Goal: Find specific fact: Find specific fact

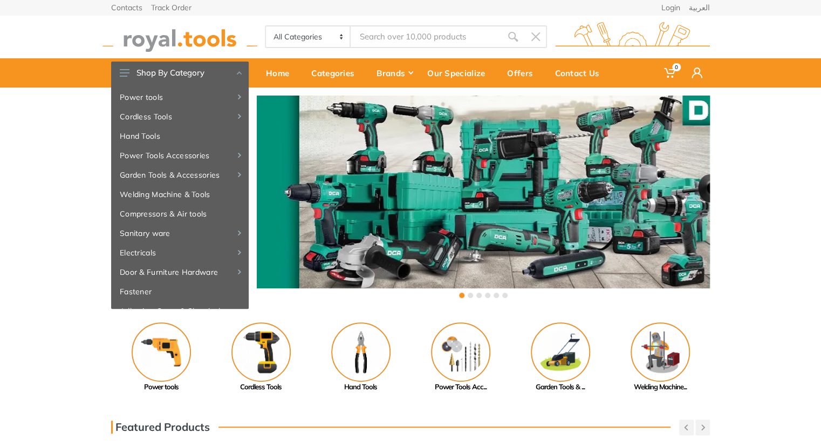
click at [410, 31] on input "Site search" at bounding box center [426, 36] width 151 height 23
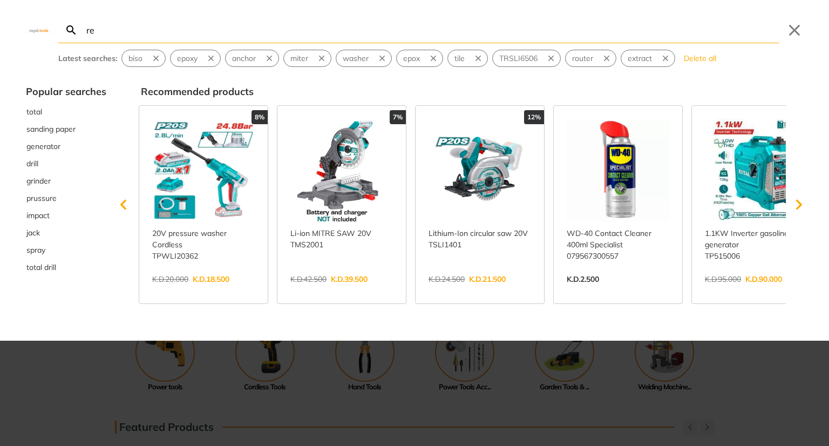
type input "re"
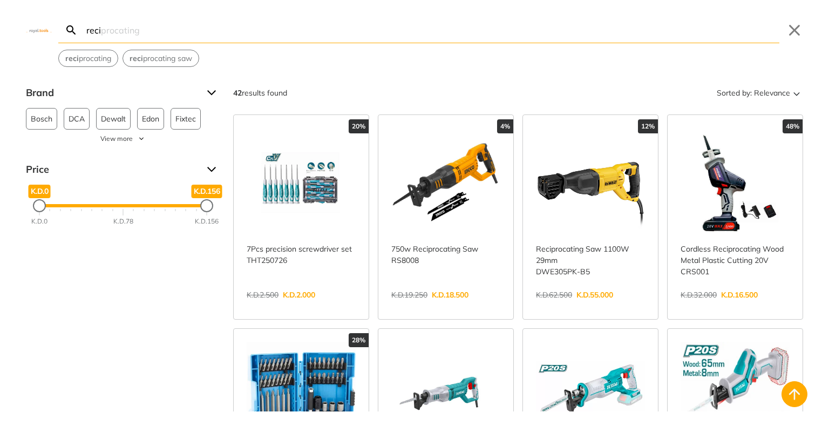
click at [268, 26] on input "reci" at bounding box center [431, 29] width 695 height 25
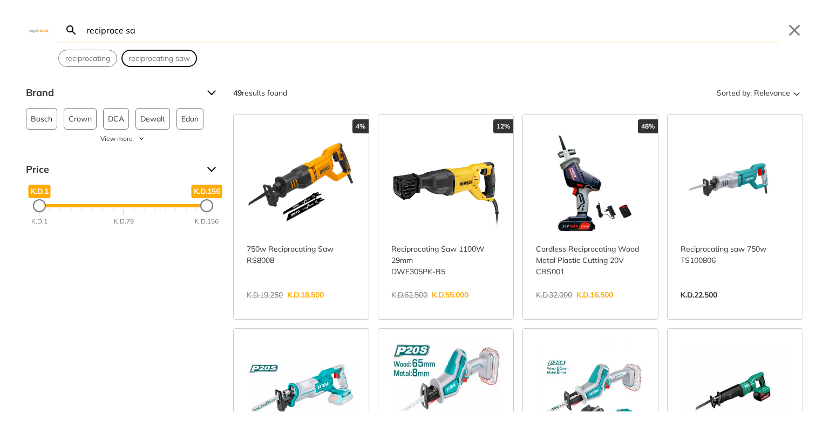
click at [169, 59] on span "reciprocating saw" at bounding box center [159, 58] width 62 height 11
type input "reciprocating saw"
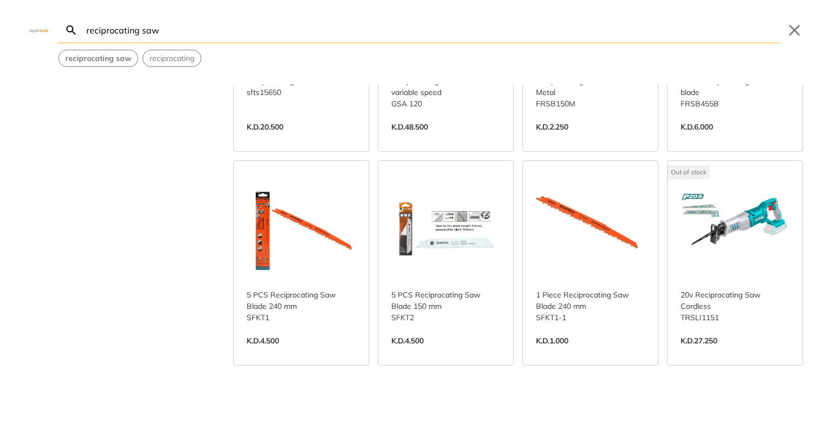
scroll to position [662, 0]
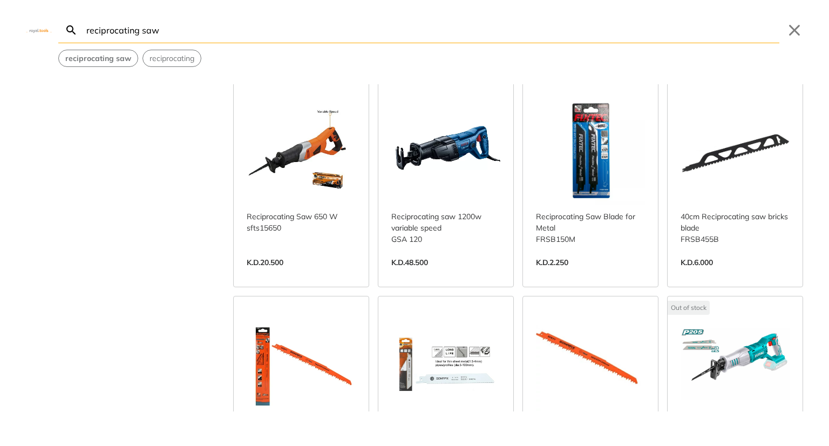
click at [708, 274] on link "View more →" at bounding box center [735, 274] width 109 height 0
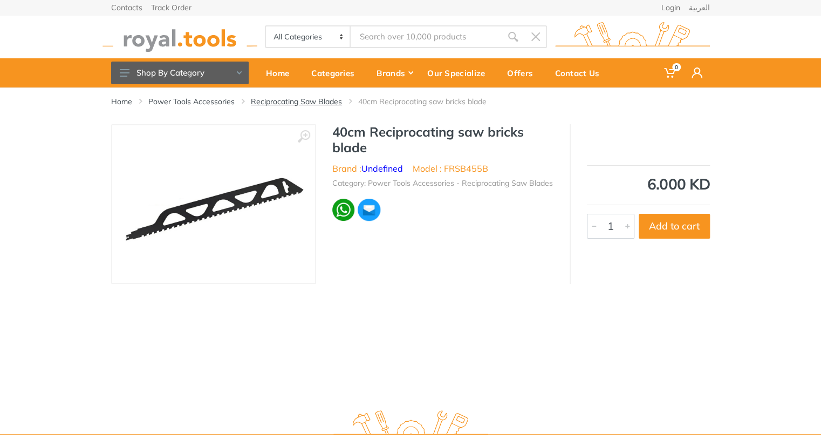
click at [311, 100] on link "Reciprocating Saw Blades" at bounding box center [296, 101] width 91 height 11
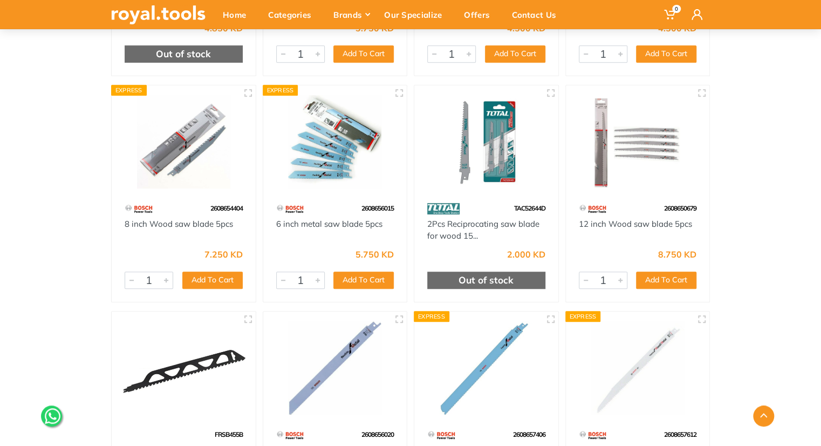
scroll to position [304, 0]
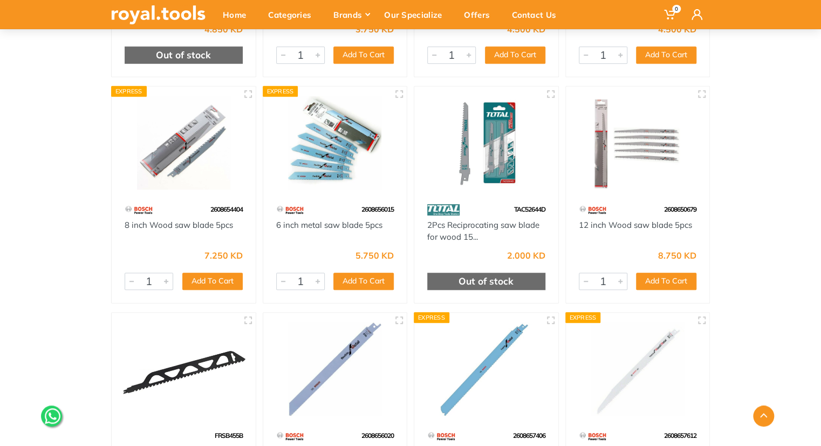
click at [371, 207] on span "2608656015" at bounding box center [378, 209] width 32 height 8
copy span "2608656015"
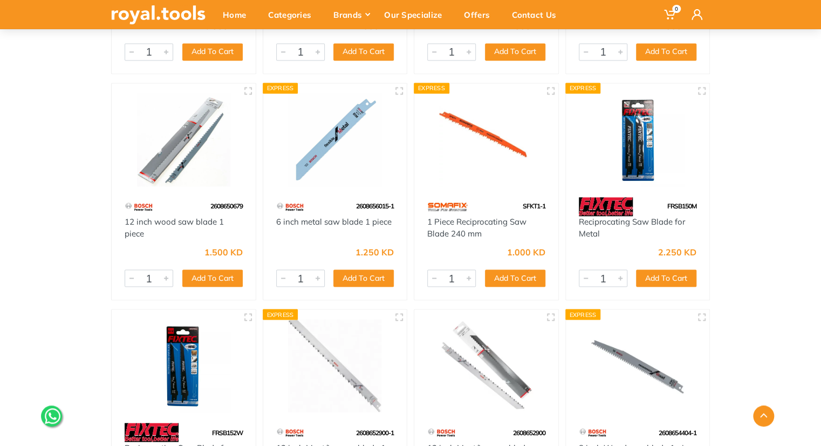
scroll to position [763, 0]
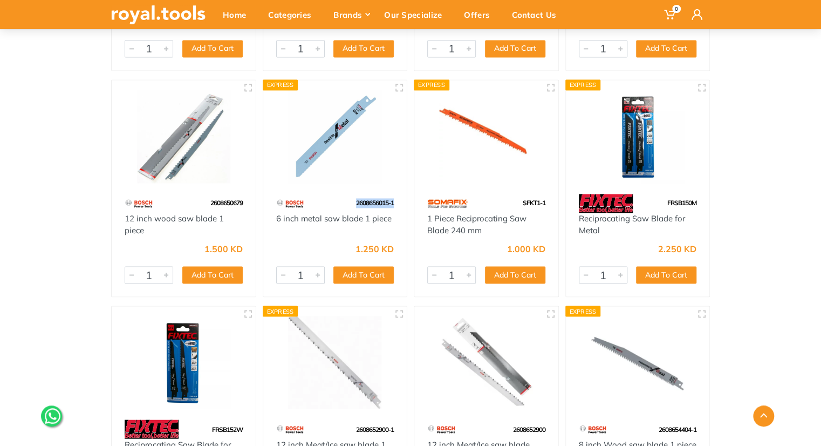
drag, startPoint x: 353, startPoint y: 202, endPoint x: 394, endPoint y: 204, distance: 40.5
click at [394, 204] on div "2608656015-1" at bounding box center [335, 203] width 144 height 19
copy span "2608656015-1"
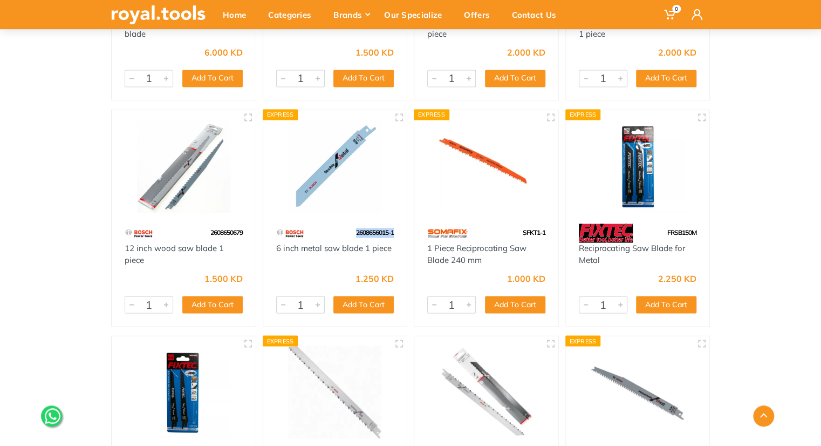
scroll to position [732, 0]
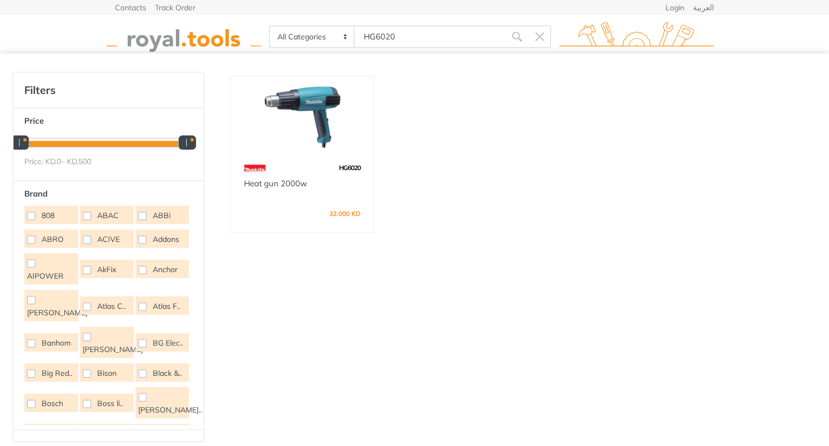
type input "HG6020"
click at [325, 124] on img at bounding box center [302, 117] width 123 height 62
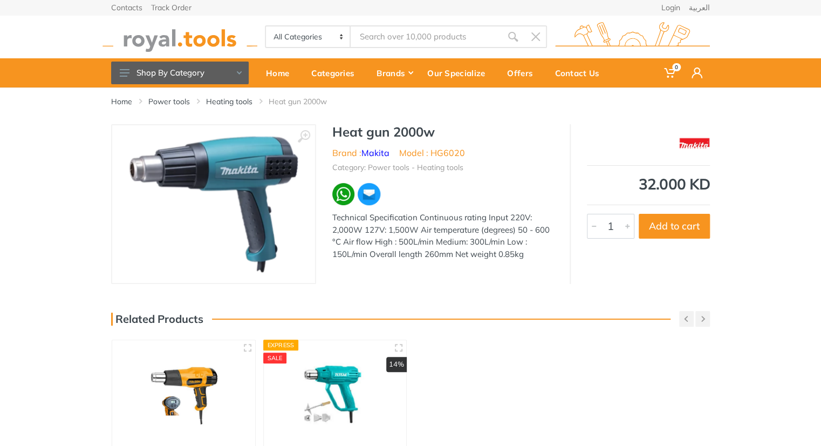
click at [446, 152] on li "Model : HG6020" at bounding box center [432, 152] width 66 height 13
copy li "HG6020"
click at [530, 167] on ul "Category: Power tools - Heating tools" at bounding box center [442, 166] width 221 height 14
